Goal: Task Accomplishment & Management: Manage account settings

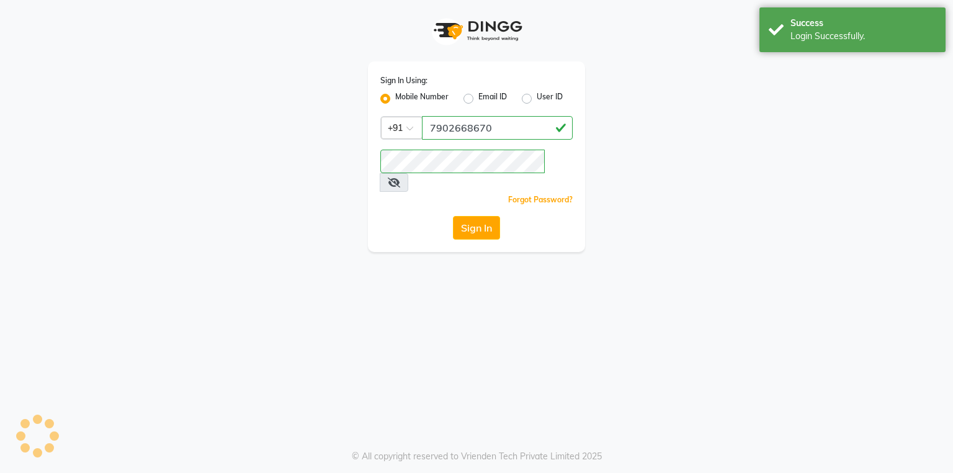
select select "service"
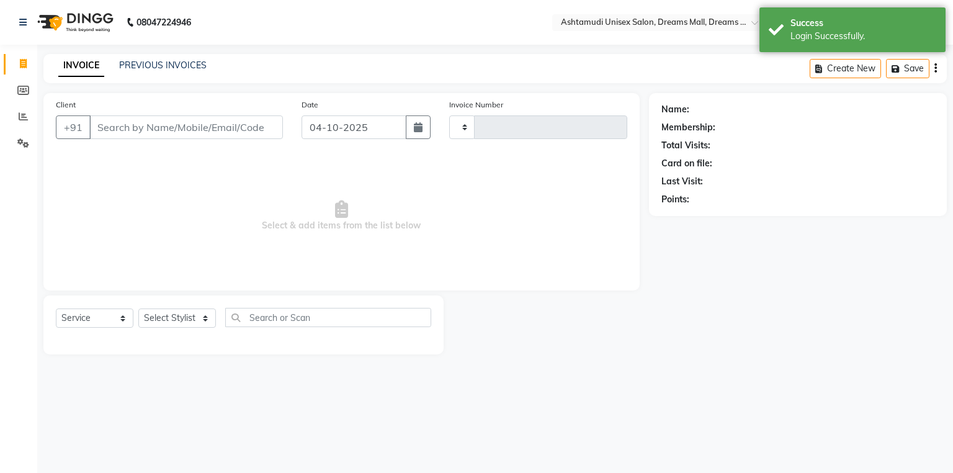
type input "4653"
select select "en"
select select "7264"
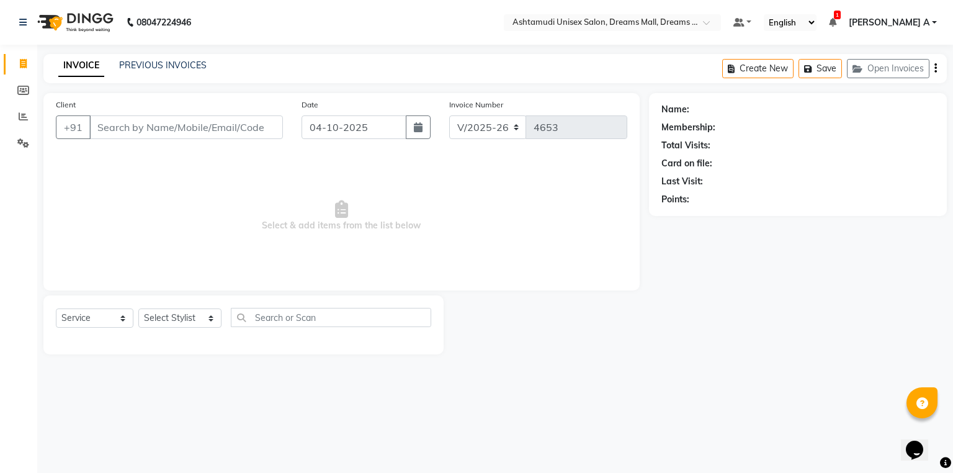
click at [814, 328] on div "Name: Membership: Total Visits: Card on file: Last Visit: Points:" at bounding box center [802, 223] width 307 height 261
click at [816, 384] on div "08047224946 Select Location × Ashtamudi Unisex Salon, Dreams Mall, Dreams Mall …" at bounding box center [476, 236] width 953 height 473
click at [820, 349] on div "Name: Membership: Total Visits: Card on file: Last Visit: Points:" at bounding box center [802, 223] width 307 height 261
drag, startPoint x: 814, startPoint y: 347, endPoint x: 540, endPoint y: 398, distance: 278.2
click at [814, 346] on div "Name: Membership: Total Visits: Card on file: Last Visit: Points:" at bounding box center [802, 223] width 307 height 261
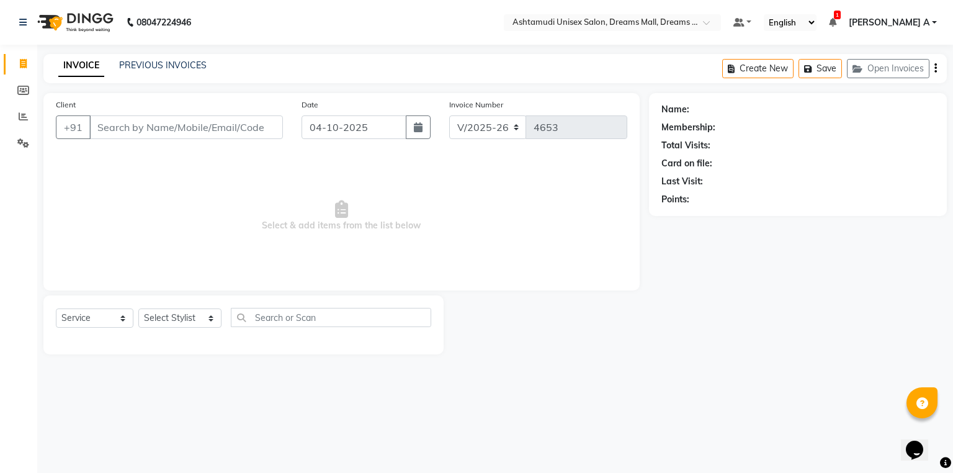
drag, startPoint x: 715, startPoint y: 318, endPoint x: 305, endPoint y: 461, distance: 433.8
click at [712, 317] on div "Name: Membership: Total Visits: Card on file: Last Visit: Points:" at bounding box center [802, 223] width 307 height 261
click at [786, 407] on div "08047224946 Select Location × Ashtamudi Unisex Salon, Dreams Mall, Dreams Mall …" at bounding box center [476, 236] width 953 height 473
click at [811, 347] on div "Name: Membership: Total Visits: Card on file: Last Visit: Points:" at bounding box center [802, 223] width 307 height 261
click at [810, 373] on div "08047224946 Select Location × Ashtamudi Unisex Salon, Dreams Mall, Dreams Mall …" at bounding box center [476, 236] width 953 height 473
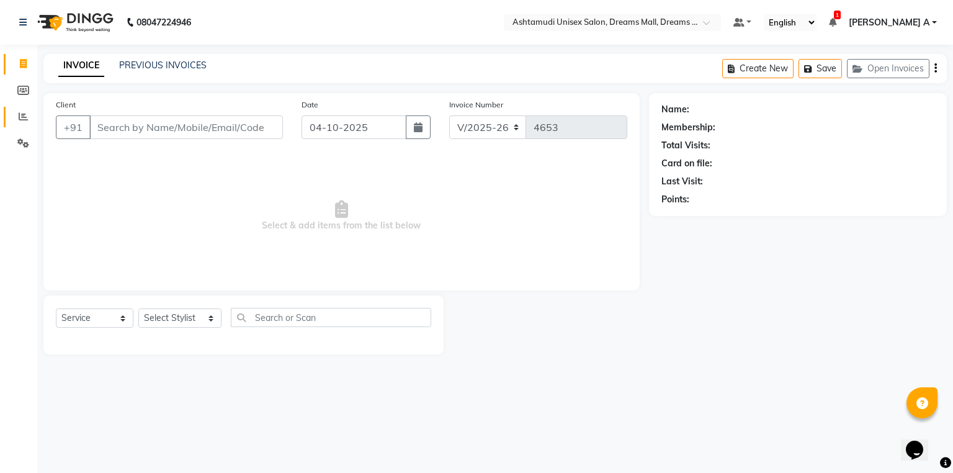
click at [24, 120] on icon at bounding box center [23, 116] width 9 height 9
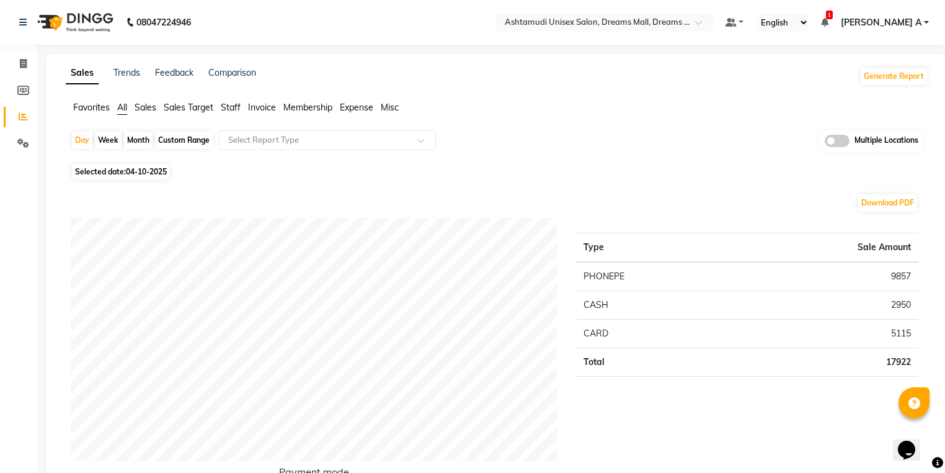
click at [678, 32] on nav "08047224946 Select Location × Ashtamudi Unisex Salon, Dreams Mall, Dreams Mall …" at bounding box center [472, 22] width 945 height 45
drag, startPoint x: 708, startPoint y: 10, endPoint x: 707, endPoint y: 17, distance: 7.5
click at [707, 16] on nav "08047224946 Select Location × Ashtamudi Unisex Salon, Dreams Mall, Dreams Mall …" at bounding box center [472, 22] width 945 height 45
click at [682, 17] on input "text" at bounding box center [593, 23] width 180 height 12
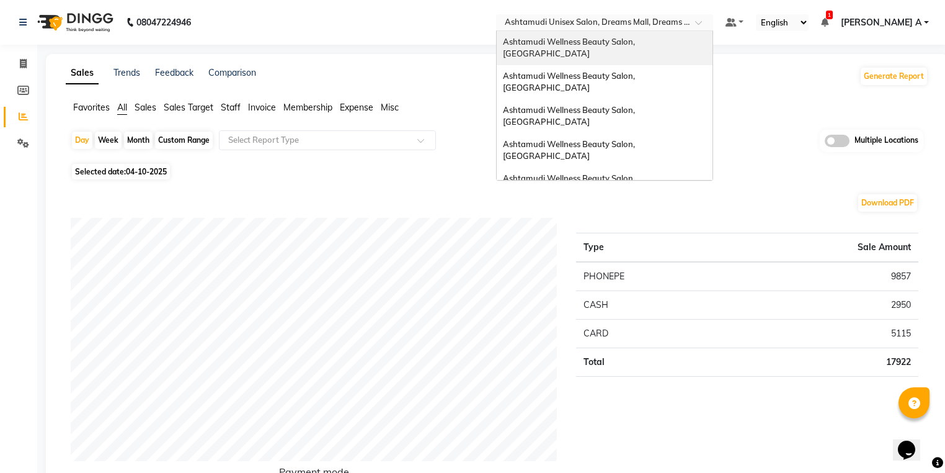
click at [637, 37] on span "Ashtamudi Wellness Beauty Salon, [GEOGRAPHIC_DATA]" at bounding box center [570, 48] width 134 height 22
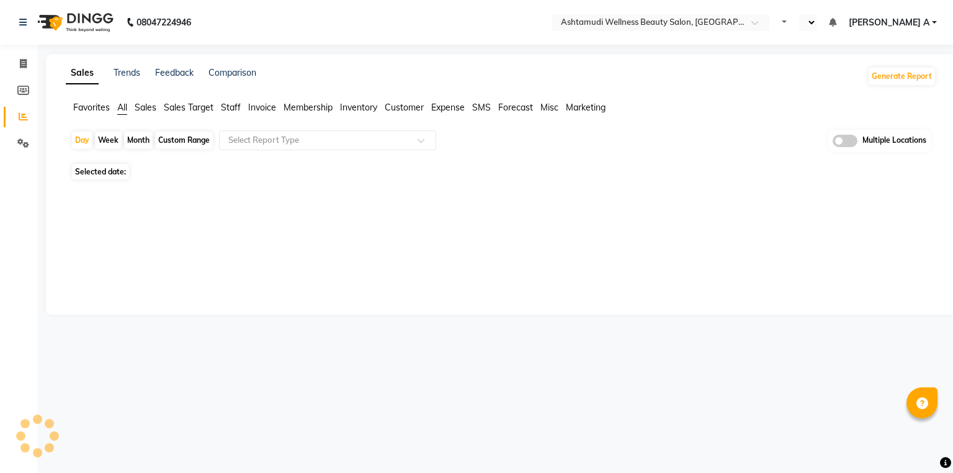
select select "en"
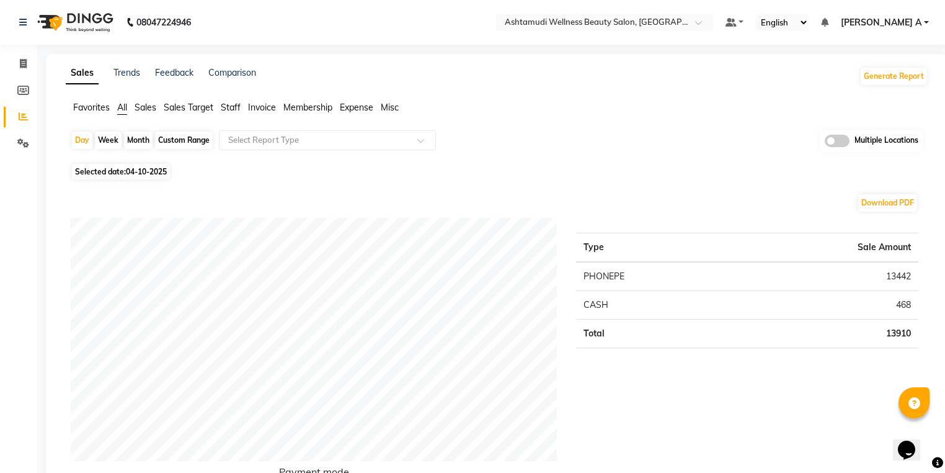
drag, startPoint x: 722, startPoint y: 4, endPoint x: 707, endPoint y: 12, distance: 16.6
click at [722, 4] on nav "08047224946 Select Location × Ashtamudi Wellness Beauty Salon, Kowdiar Default …" at bounding box center [472, 22] width 945 height 45
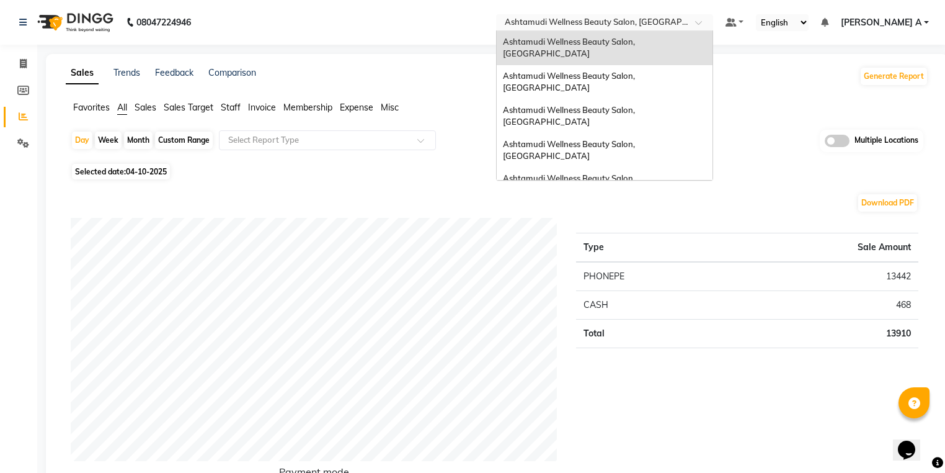
click at [682, 20] on input "text" at bounding box center [593, 23] width 180 height 12
click at [713, 65] on div "Ashtamudi Wellness Beauty Salon, [GEOGRAPHIC_DATA]" at bounding box center [605, 82] width 216 height 34
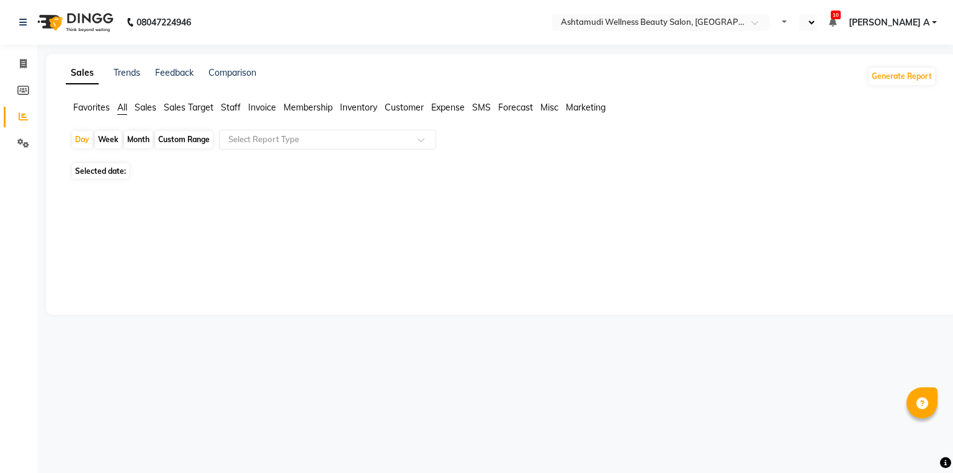
select select "en"
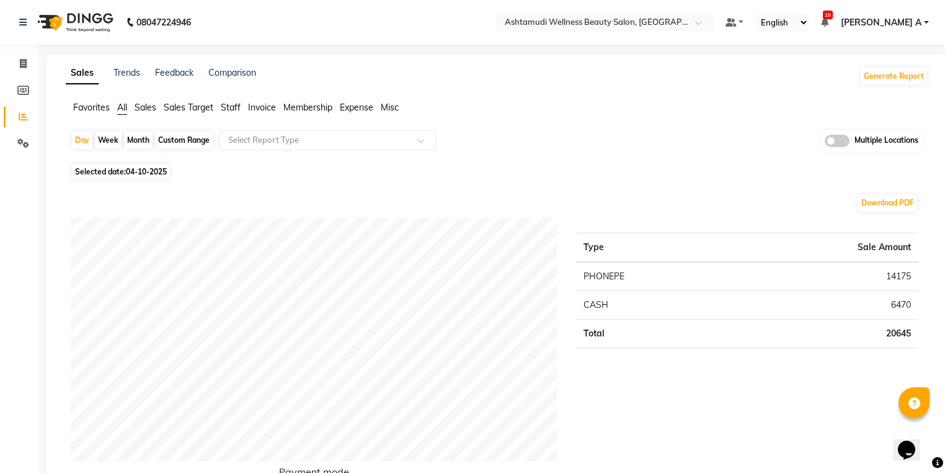
click at [690, 30] on nav "08047224946 Select Location × Ashtamudi Wellness Beauty Salon, Guruvayur Defaul…" at bounding box center [472, 22] width 945 height 45
click at [682, 19] on input "text" at bounding box center [593, 23] width 180 height 12
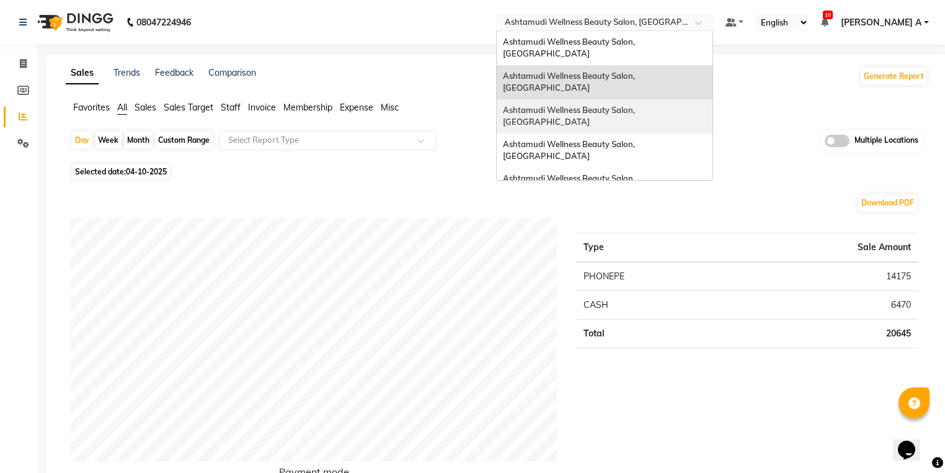
click at [637, 105] on span "Ashtamudi Wellness Beauty Salon, [GEOGRAPHIC_DATA]" at bounding box center [570, 116] width 134 height 22
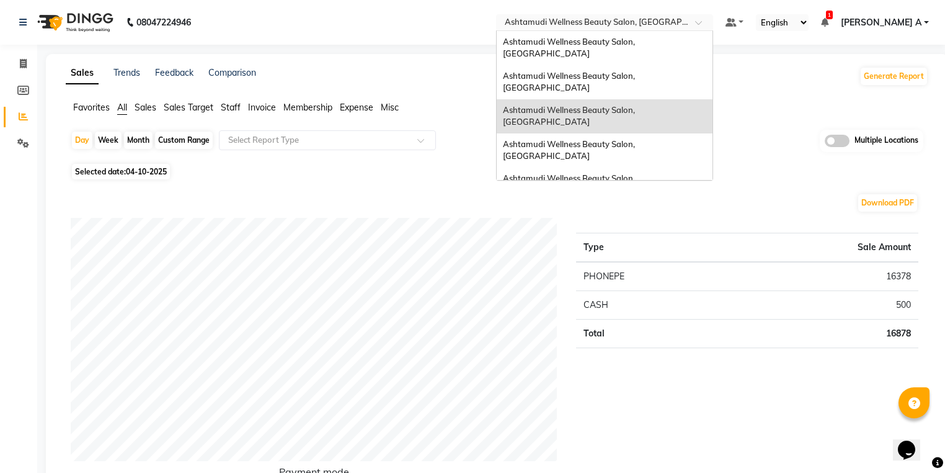
click at [682, 22] on input "text" at bounding box center [593, 23] width 180 height 12
click at [702, 122] on div "Ashtamudi Wellness Beauty Salon, Kowdiar Ashtamudi Wellness Beauty Salon, Guruv…" at bounding box center [605, 269] width 216 height 476
click at [637, 139] on span "Ashtamudi Wellness Beauty Salon, [GEOGRAPHIC_DATA]" at bounding box center [570, 150] width 134 height 22
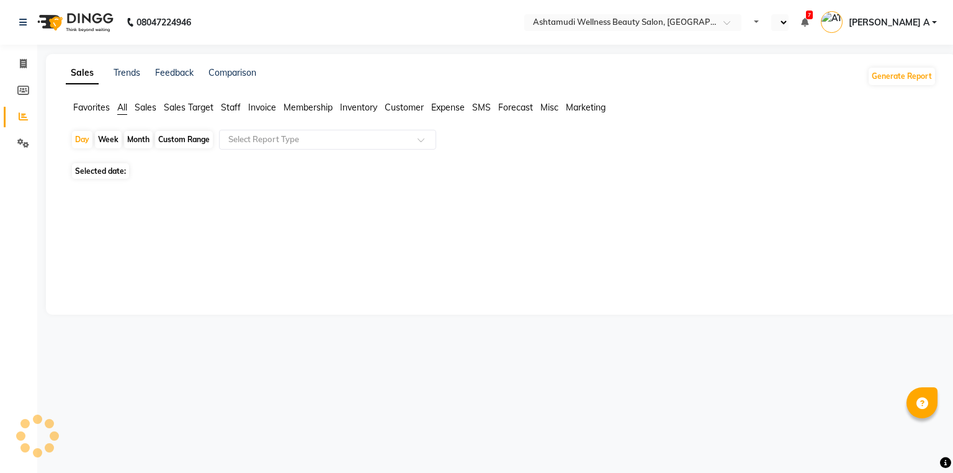
select select "en"
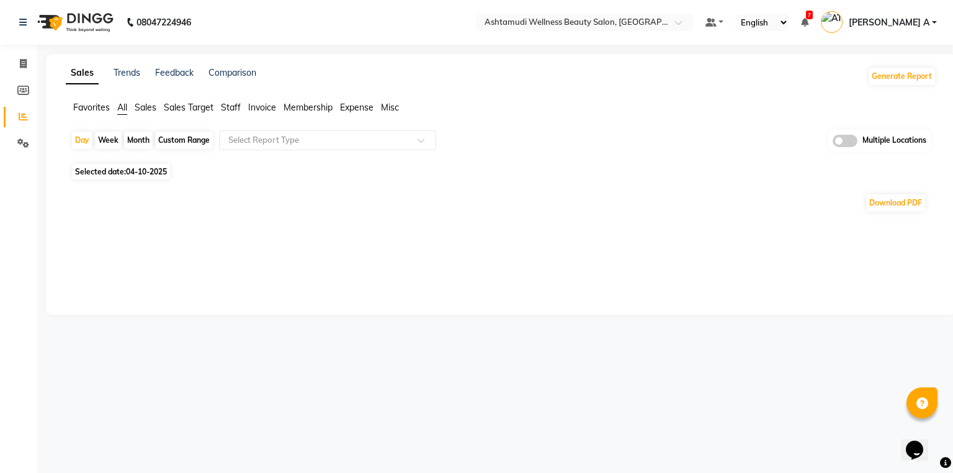
click at [26, 109] on link "Reports" at bounding box center [19, 117] width 30 height 20
click at [19, 129] on li "Reports" at bounding box center [18, 117] width 37 height 27
click at [655, 27] on input "text" at bounding box center [565, 23] width 180 height 12
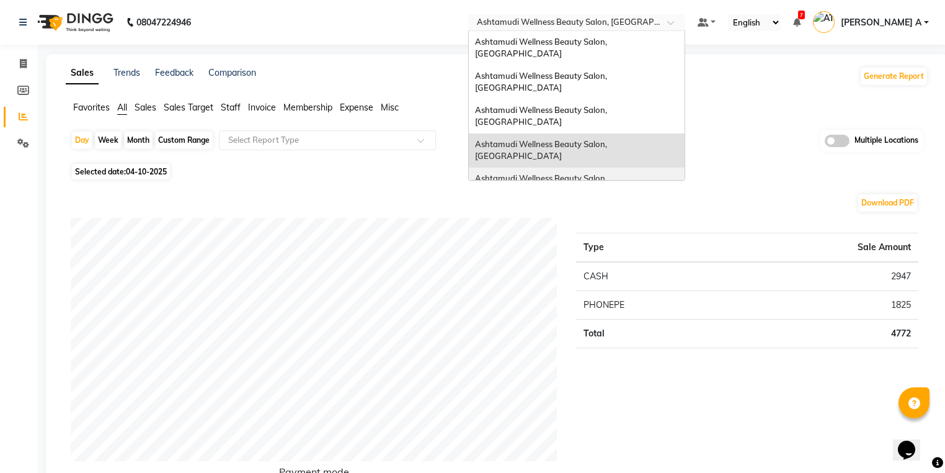
click at [664, 168] on div "Ashtamudi Wellness Beauty Salon, Kottarakkara" at bounding box center [577, 185] width 216 height 34
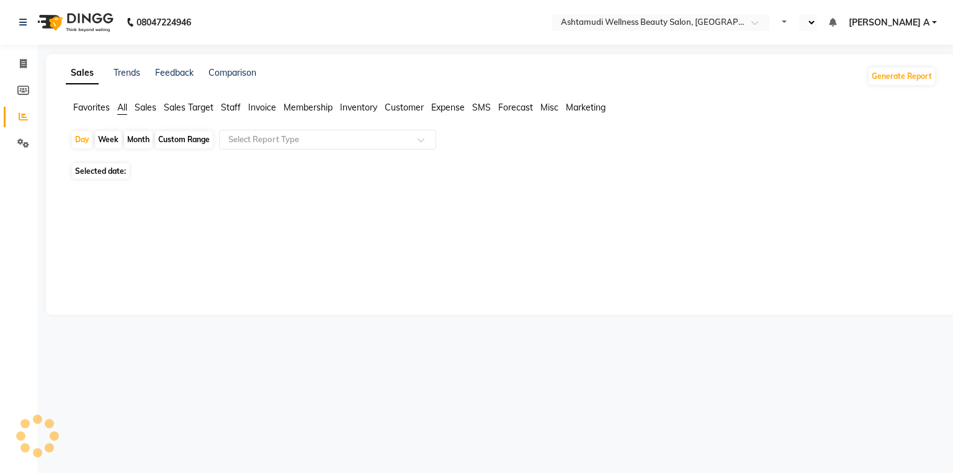
select select "en"
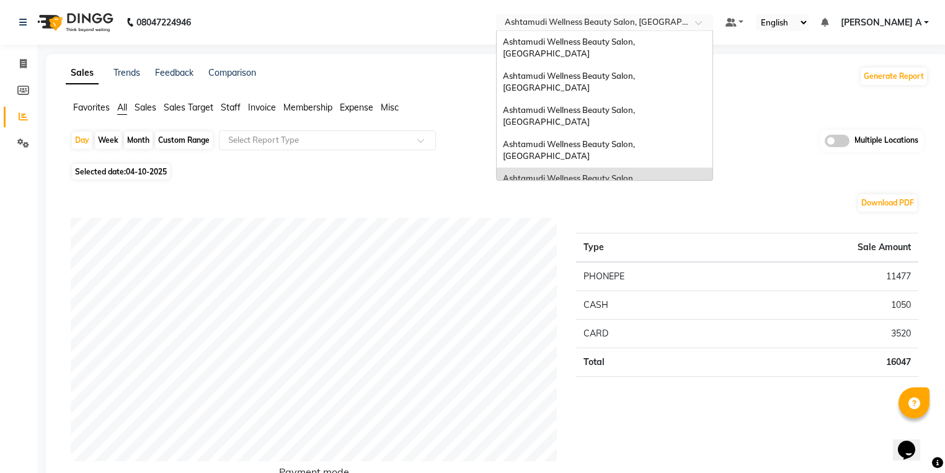
click at [682, 22] on input "text" at bounding box center [593, 23] width 180 height 12
drag, startPoint x: 689, startPoint y: 141, endPoint x: 695, endPoint y: 153, distance: 13.6
click at [695, 202] on div "Ashtamudi Wellness , Edappally, Cochin 1" at bounding box center [605, 213] width 216 height 22
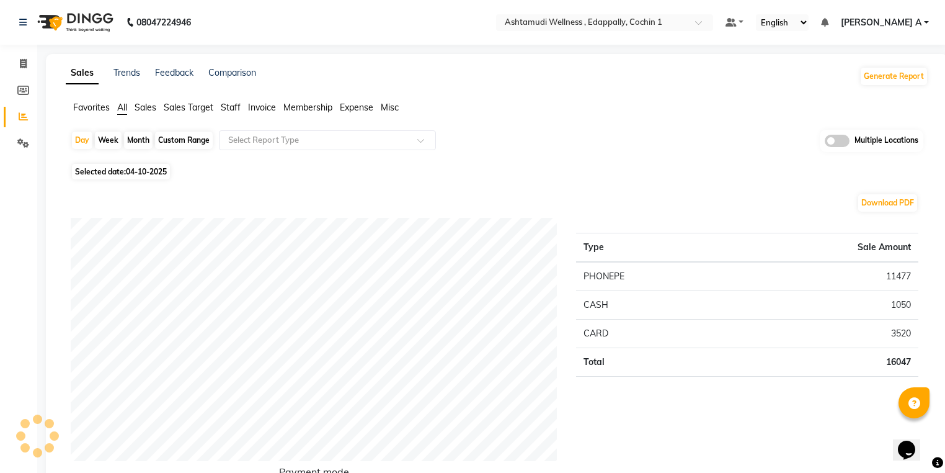
click at [695, 153] on div "Day Week Month Custom Range Select Report Type Multiple Locations" at bounding box center [497, 145] width 853 height 30
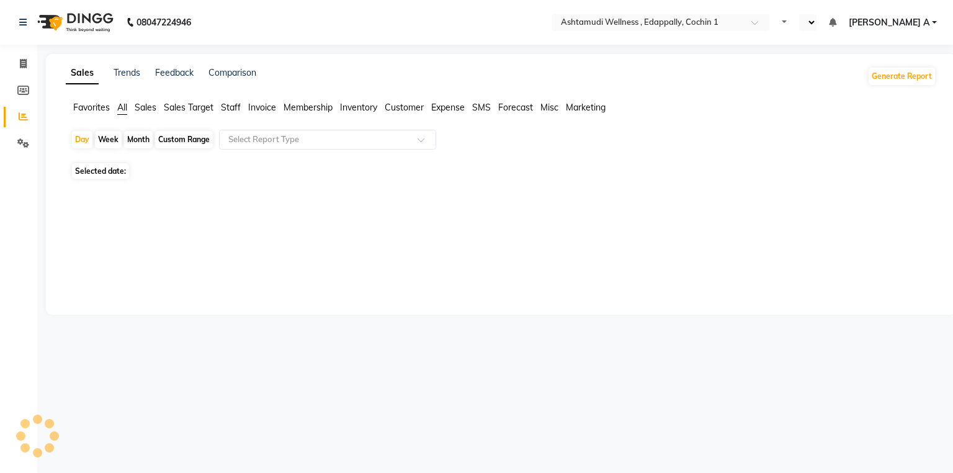
select select "en"
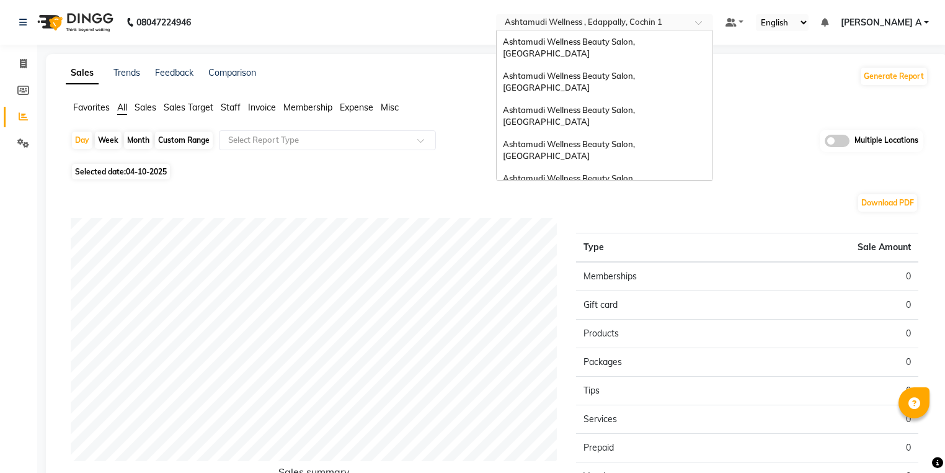
click at [682, 27] on input "text" at bounding box center [593, 23] width 180 height 12
click at [713, 223] on div "Ashtamudi Wellness Beauty Salon, Trivandrum" at bounding box center [605, 234] width 216 height 22
click at [682, 24] on input "text" at bounding box center [593, 23] width 180 height 12
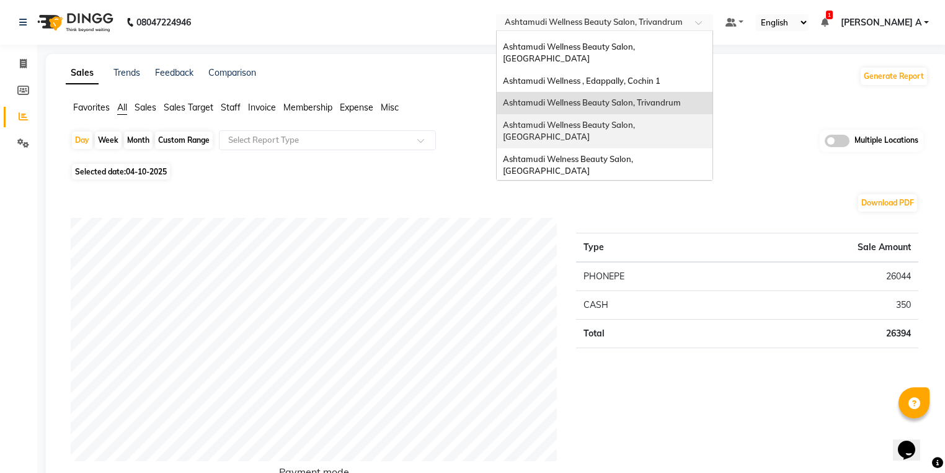
click at [637, 120] on span "Ashtamudi Wellness Beauty Salon, [GEOGRAPHIC_DATA]" at bounding box center [570, 131] width 134 height 22
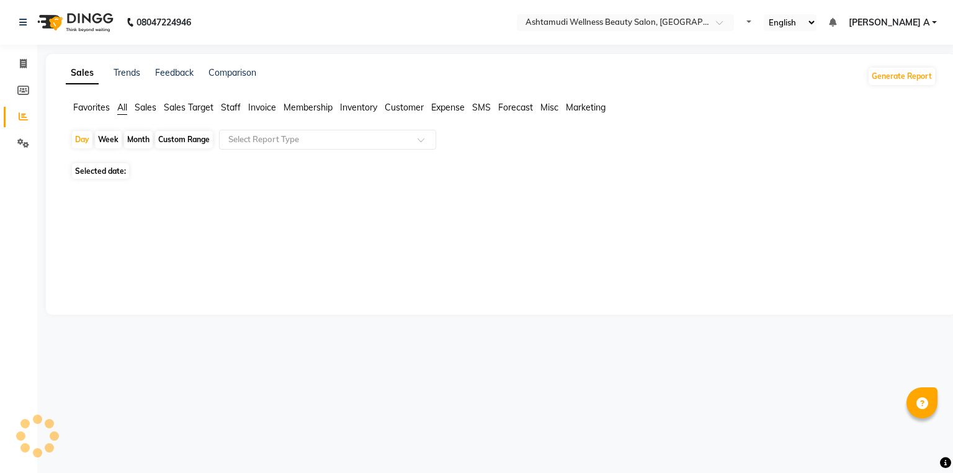
select select "en"
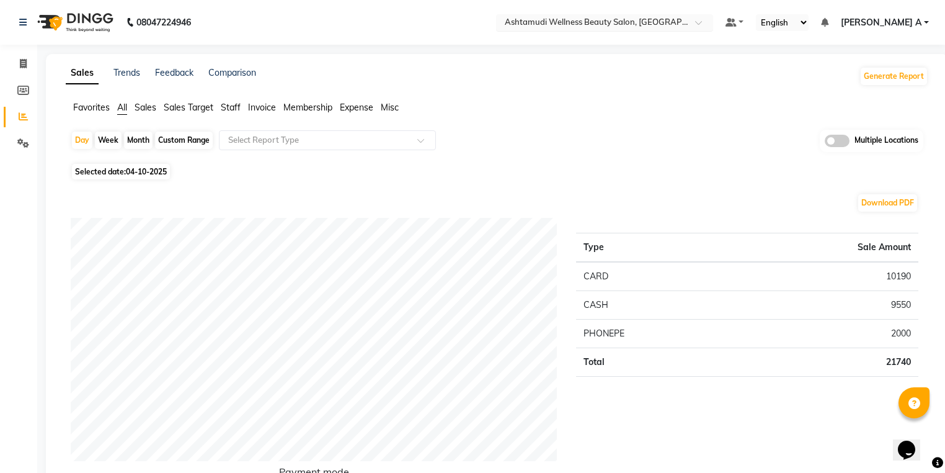
click at [682, 17] on input "text" at bounding box center [593, 23] width 180 height 12
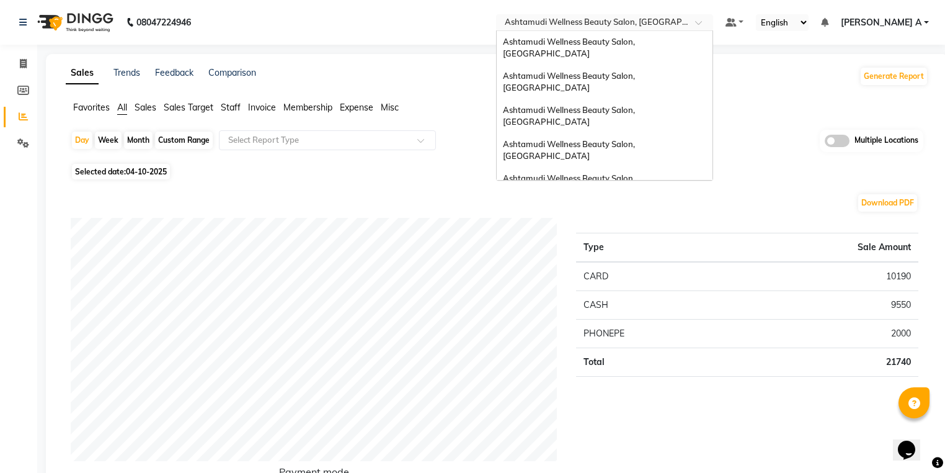
scroll to position [154, 0]
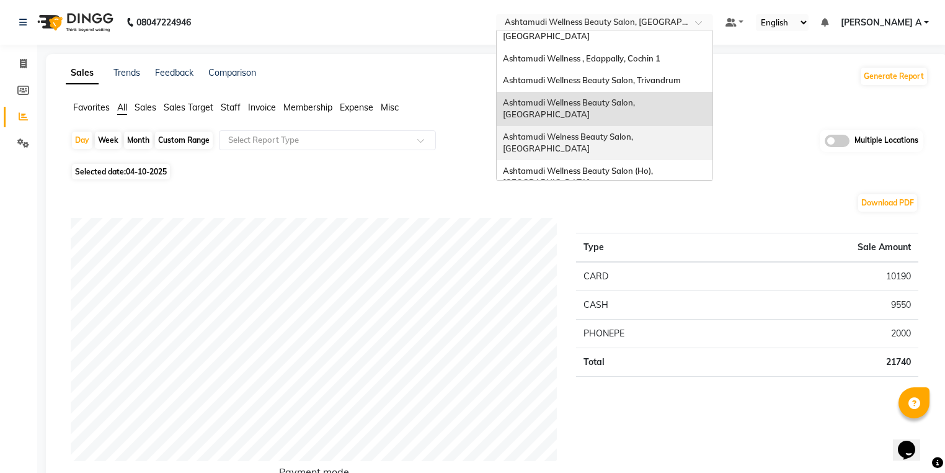
click at [707, 126] on div "Ashtamudi Welness Beauty Salon, [GEOGRAPHIC_DATA]" at bounding box center [605, 143] width 216 height 34
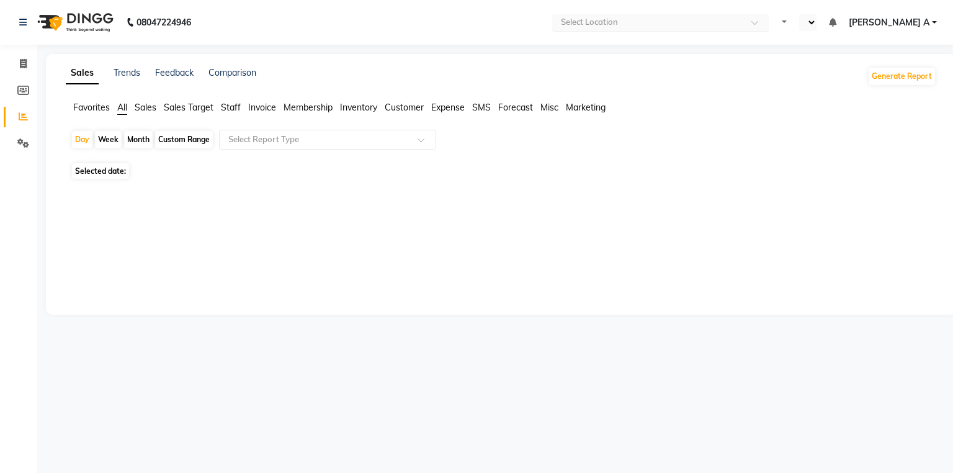
select select "en"
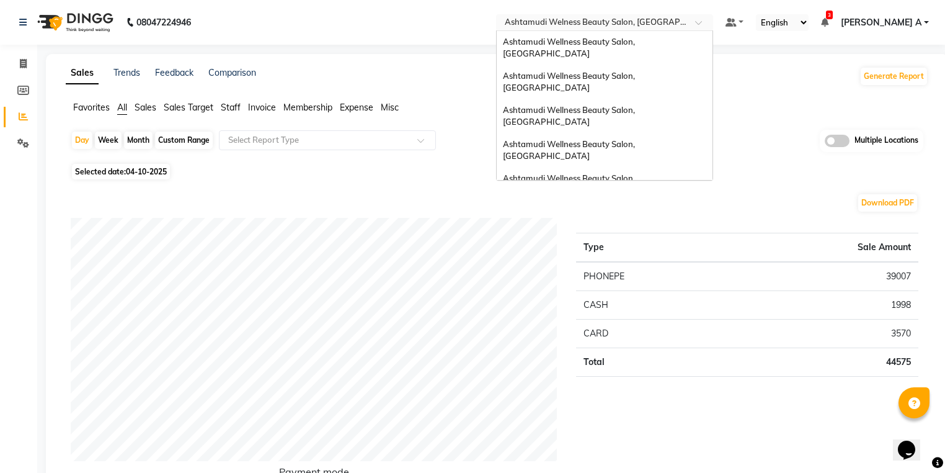
click at [682, 20] on input "text" at bounding box center [593, 23] width 180 height 12
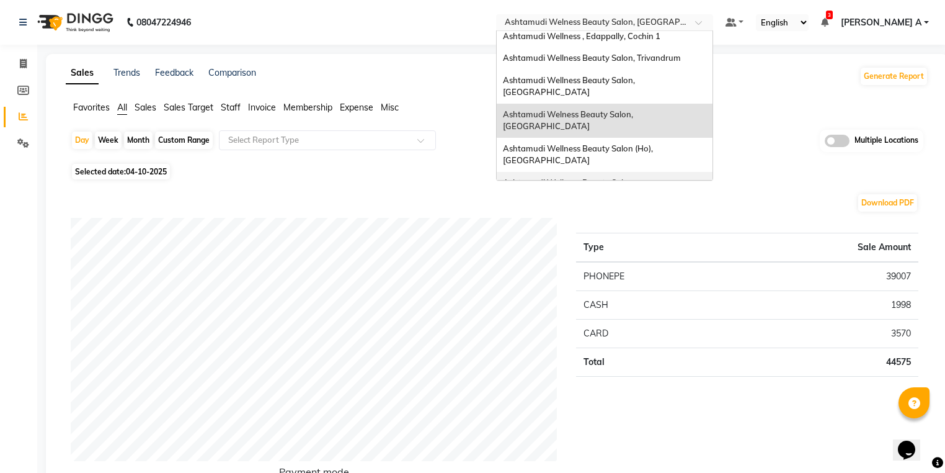
click at [697, 172] on div "Ashtamudi Wellness Beauty Salon, [GEOGRAPHIC_DATA]" at bounding box center [605, 189] width 216 height 34
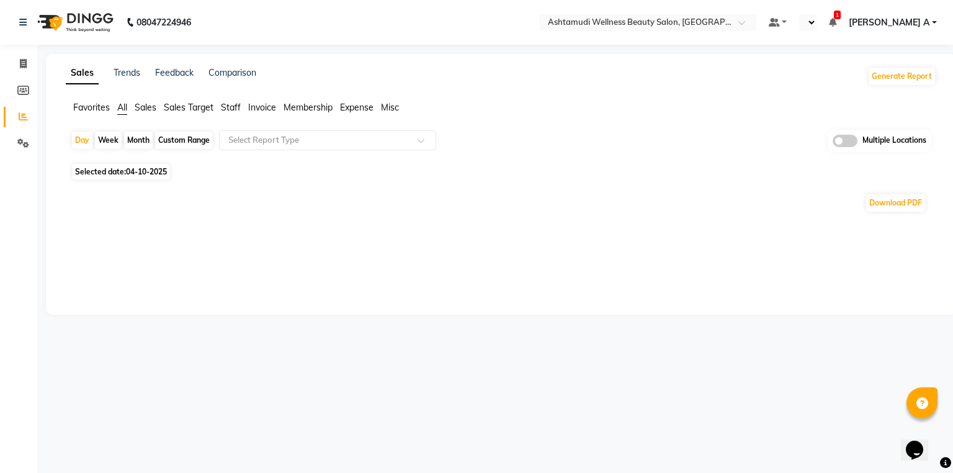
select select "en"
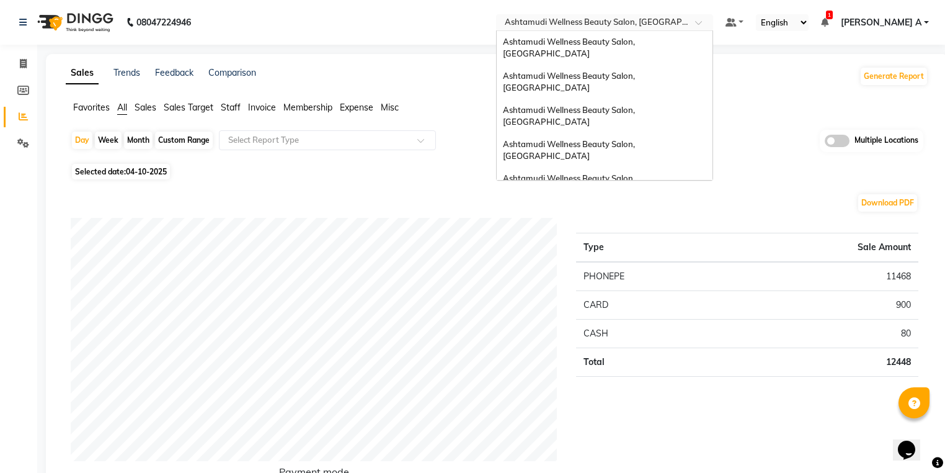
drag, startPoint x: 0, startPoint y: 0, endPoint x: 701, endPoint y: 41, distance: 702.2
click at [701, 31] on ng-select "Select Location × Ashtamudi Wellness Beauty Salon, Cochin Ashtamudi Wellness Be…" at bounding box center [604, 22] width 217 height 17
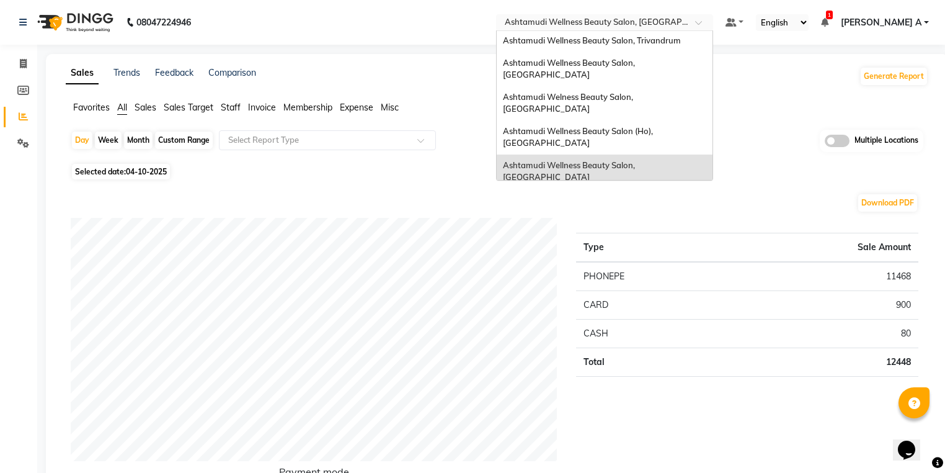
click at [637, 194] on span "Ashtamudi Wellness Beauty Salon, [GEOGRAPHIC_DATA]" at bounding box center [570, 205] width 134 height 22
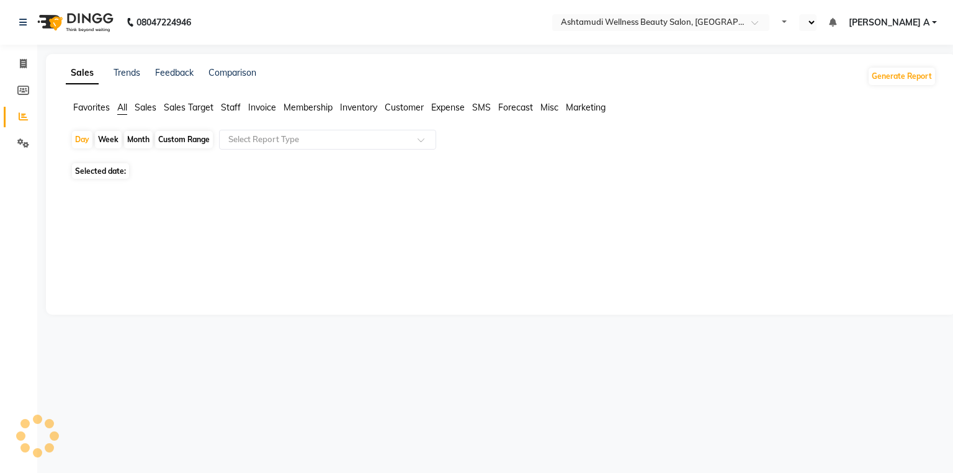
select select "en"
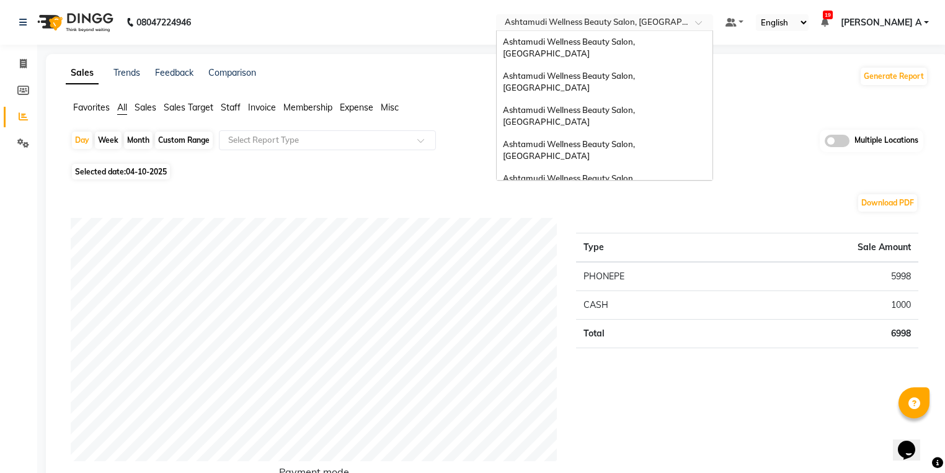
click at [682, 22] on input "text" at bounding box center [593, 23] width 180 height 12
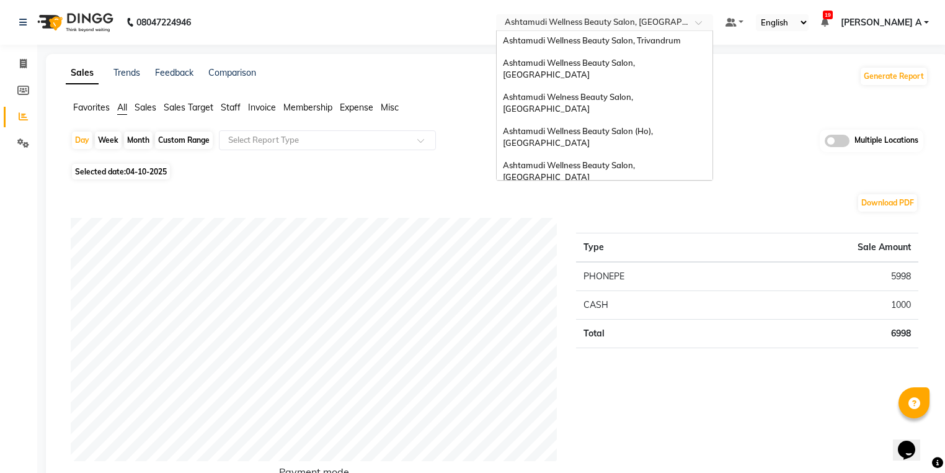
click at [695, 223] on div "Ashtamudi Beauty Lounge, [GEOGRAPHIC_DATA]" at bounding box center [605, 234] width 216 height 22
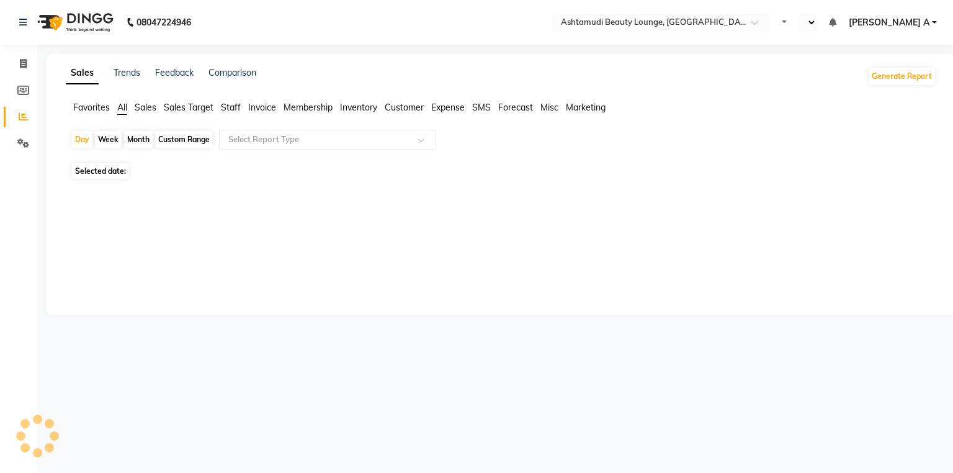
select select "en"
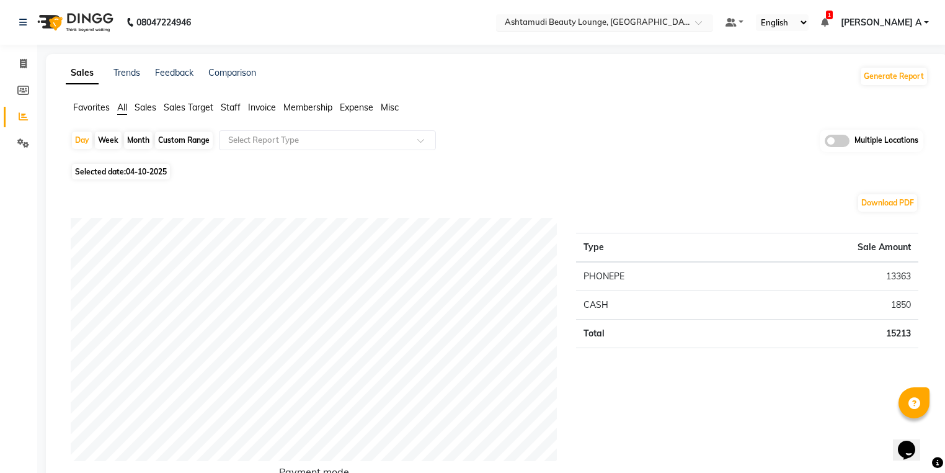
click at [713, 27] on div at bounding box center [604, 23] width 217 height 12
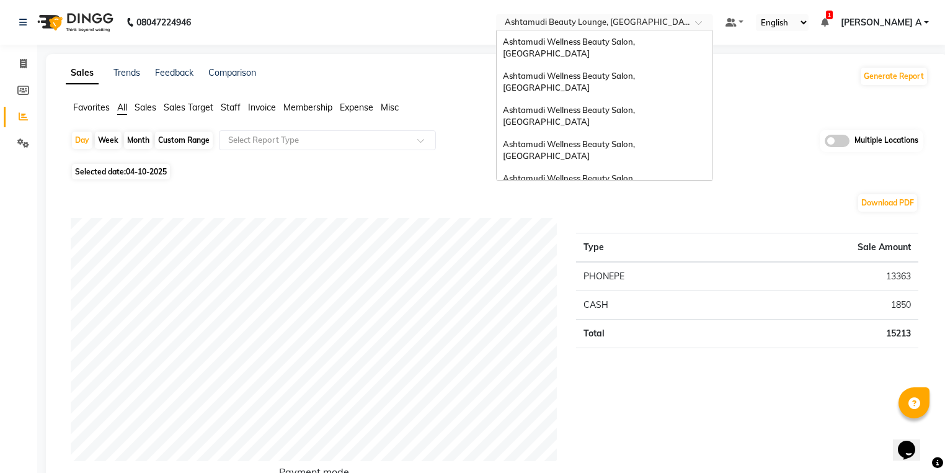
scroll to position [194, 0]
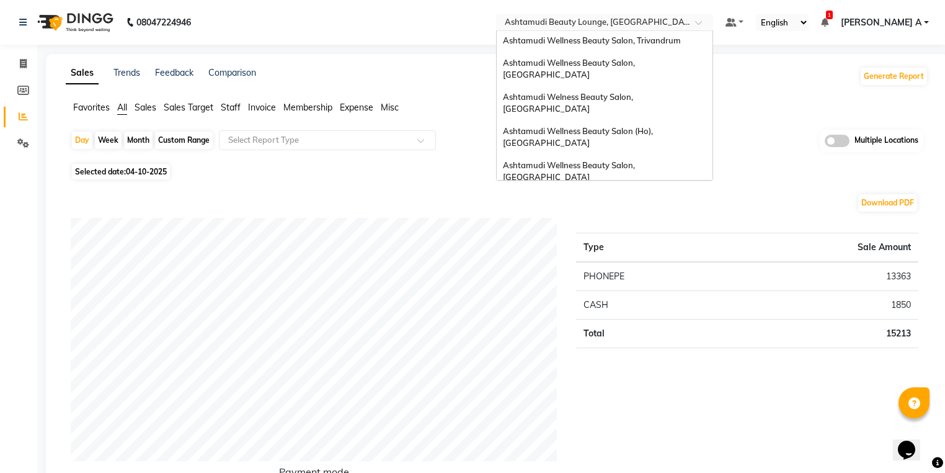
click at [637, 250] on span "Ashtamudi Wellness Beauty Salon, Alappuzha" at bounding box center [570, 261] width 134 height 22
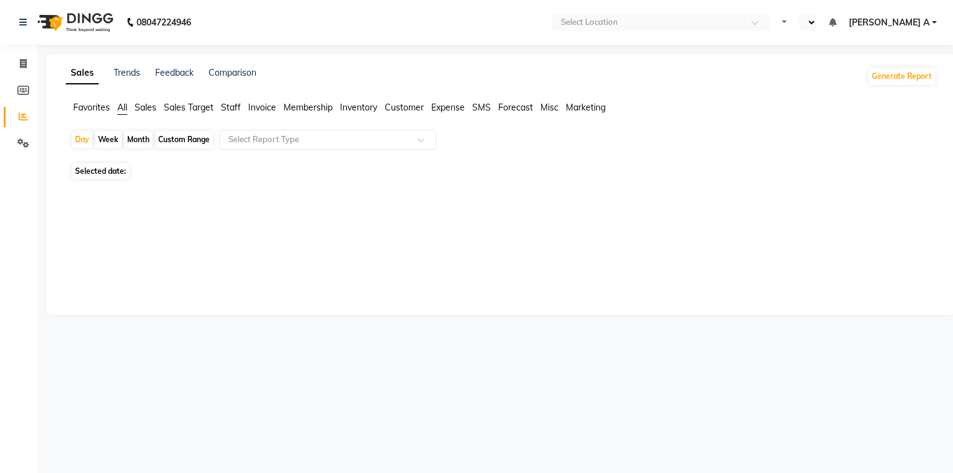
select select "en"
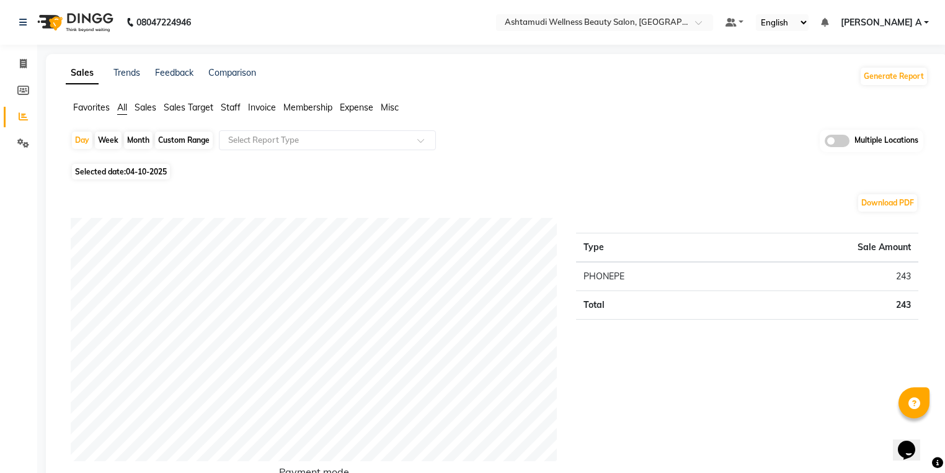
click at [682, 27] on input "text" at bounding box center [593, 23] width 180 height 12
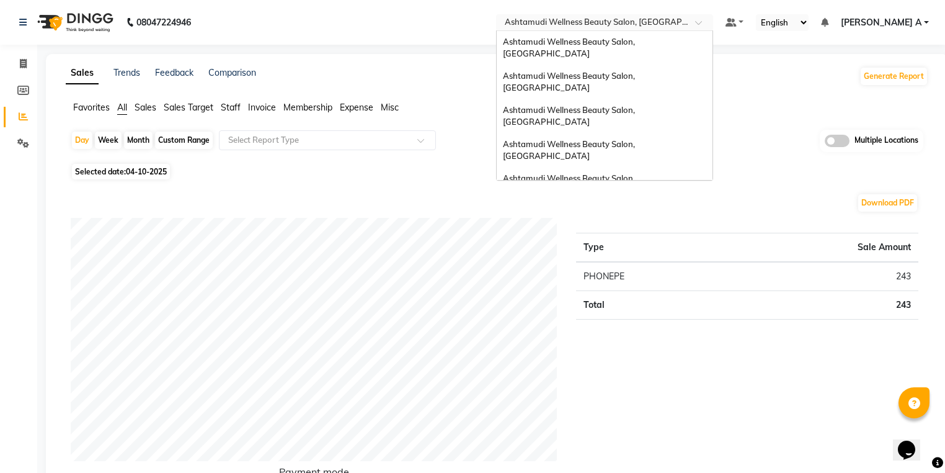
scroll to position [194, 0]
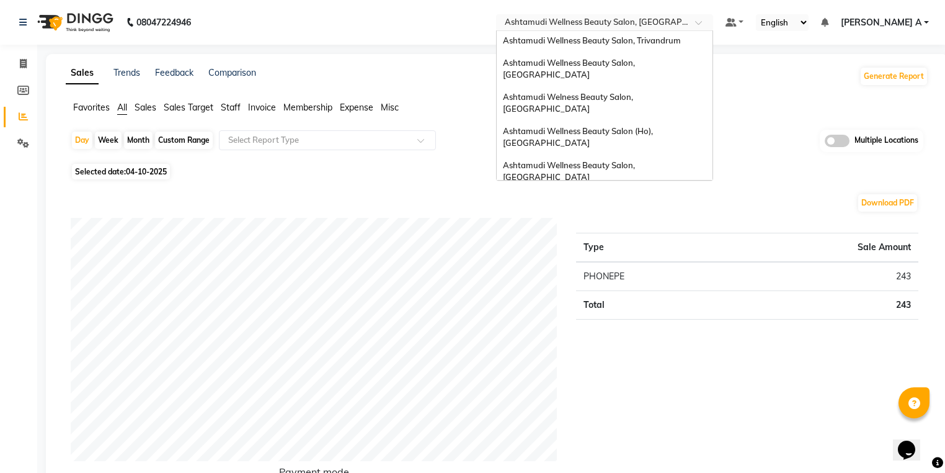
click at [706, 279] on div "Ashtamudi Unisex Salon, Dreams Mall, Dreams Mall Kottiyam" at bounding box center [605, 296] width 216 height 34
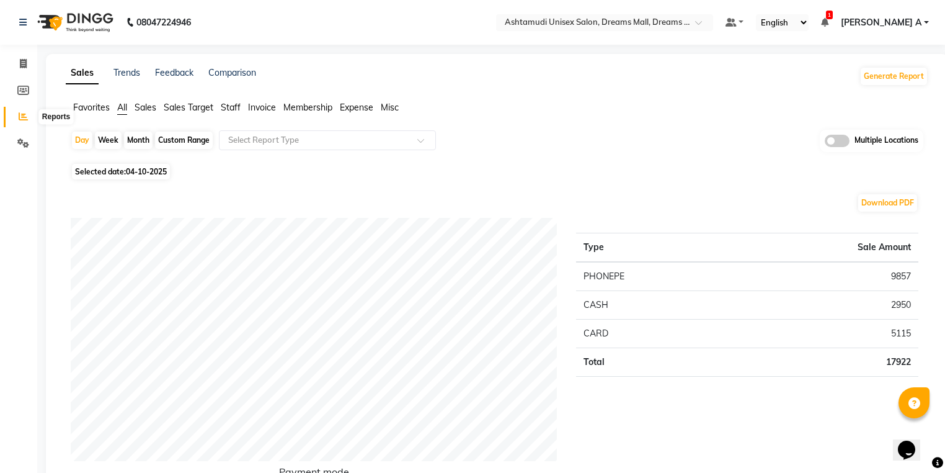
click at [24, 117] on icon at bounding box center [23, 116] width 9 height 9
click at [919, 23] on span "[PERSON_NAME] A" at bounding box center [881, 22] width 81 height 13
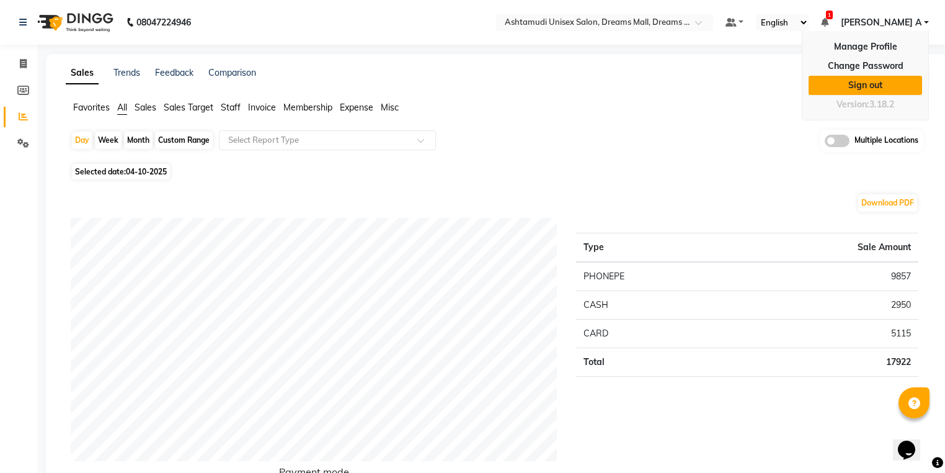
click at [899, 79] on link "Sign out" at bounding box center [866, 85] width 114 height 19
